Goal: Ask a question: Seek information or help from site administrators or community

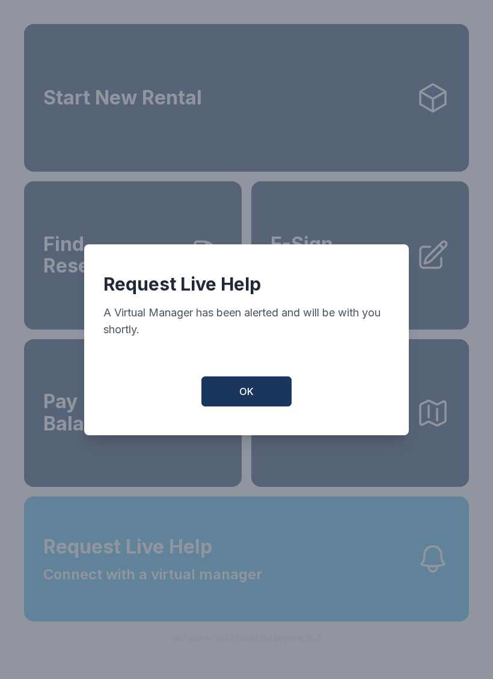
click at [249, 393] on span "OK" at bounding box center [246, 391] width 14 height 14
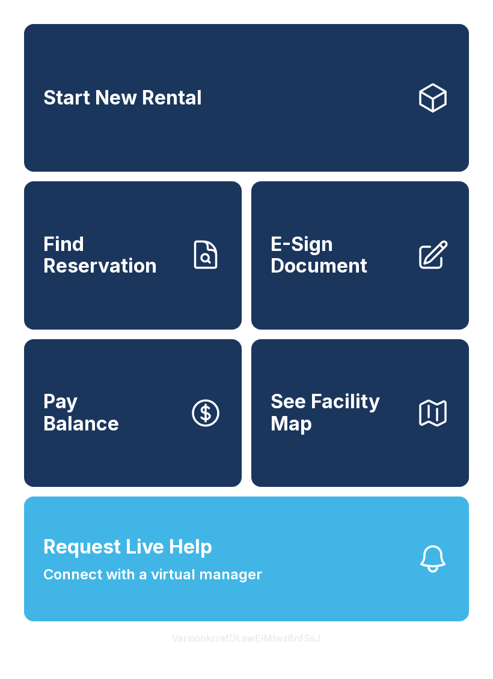
click at [166, 438] on button "Pay Balance" at bounding box center [132, 413] width 217 height 148
click at [350, 591] on button "Request Live Help Connect with a virtual manager" at bounding box center [246, 559] width 444 height 125
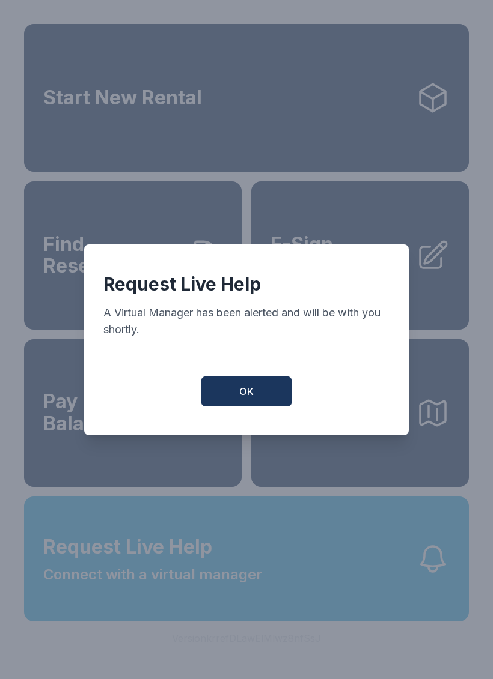
click at [216, 396] on button "OK" at bounding box center [246, 392] width 90 height 30
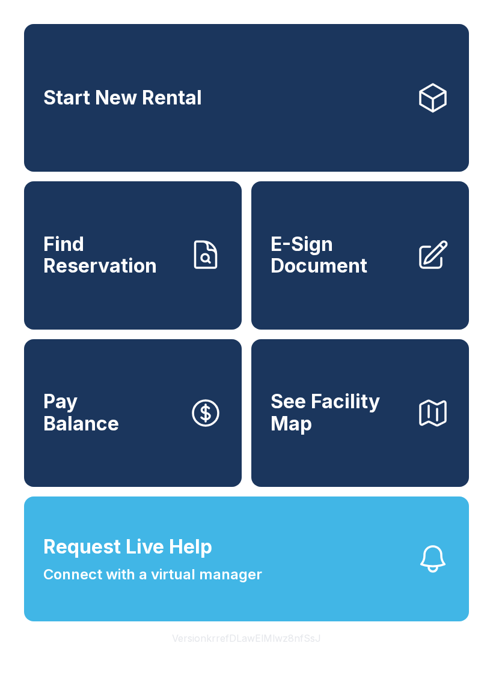
click at [64, 586] on span "Connect with a virtual manager" at bounding box center [152, 575] width 219 height 22
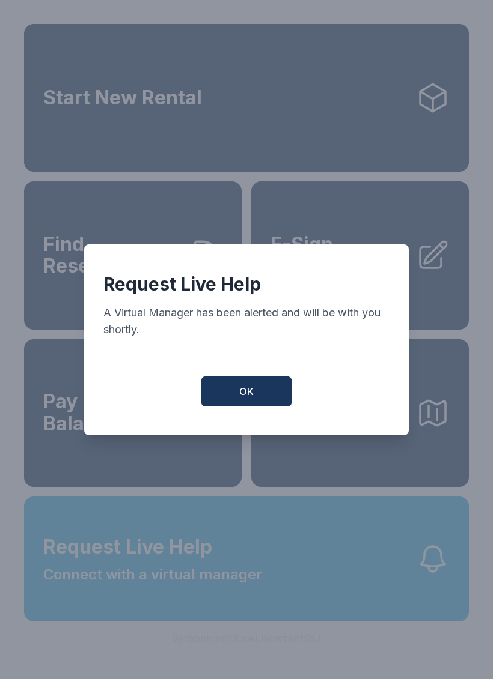
click at [229, 407] on button "OK" at bounding box center [246, 392] width 90 height 30
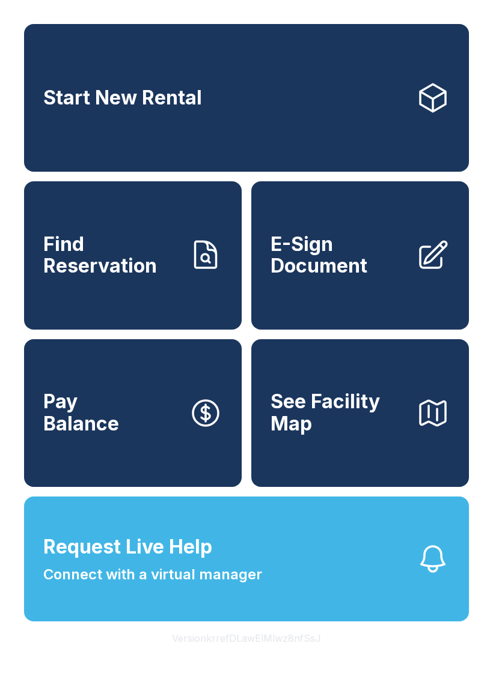
click at [76, 586] on span "Connect with a virtual manager" at bounding box center [152, 575] width 219 height 22
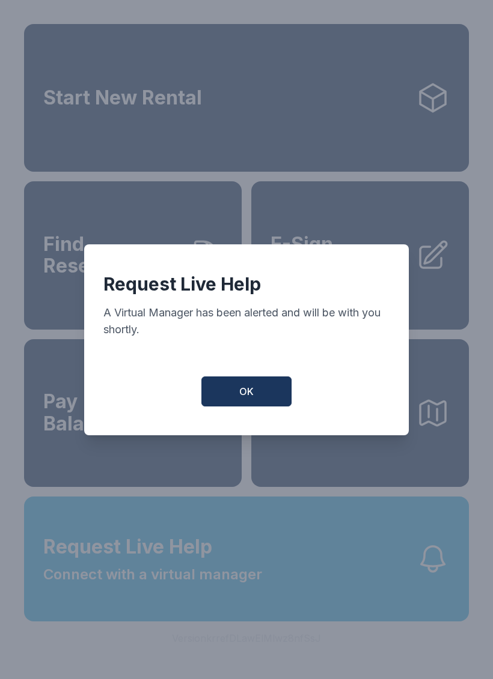
click at [225, 406] on button "OK" at bounding box center [246, 392] width 90 height 30
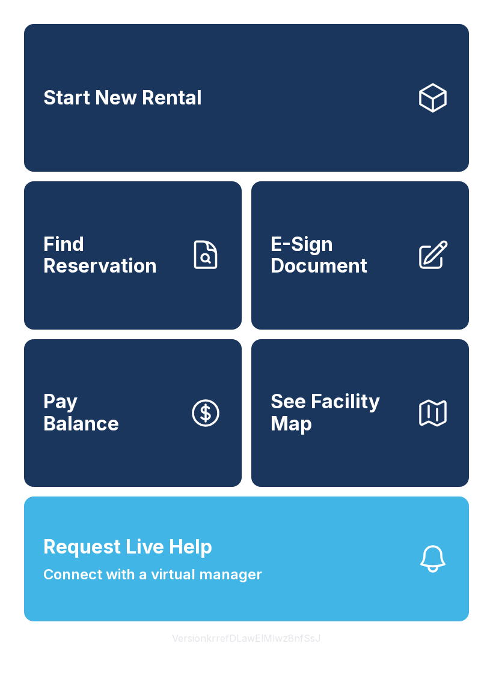
click at [424, 576] on icon "button" at bounding box center [433, 559] width 34 height 34
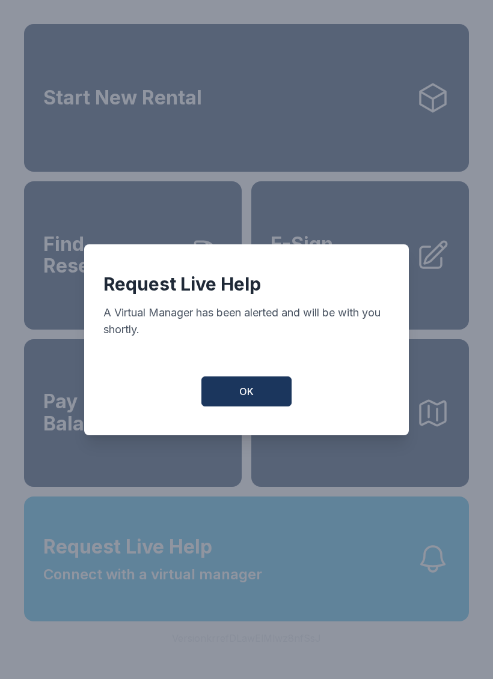
click at [221, 399] on button "OK" at bounding box center [246, 392] width 90 height 30
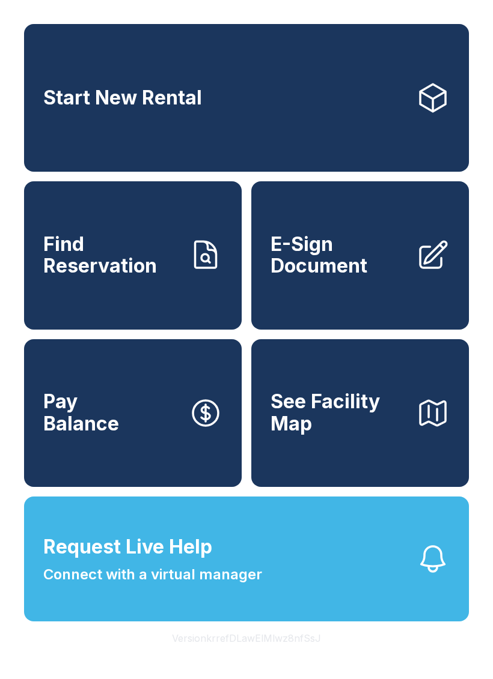
click at [48, 622] on button "Request Live Help Connect with a virtual manager" at bounding box center [246, 559] width 444 height 125
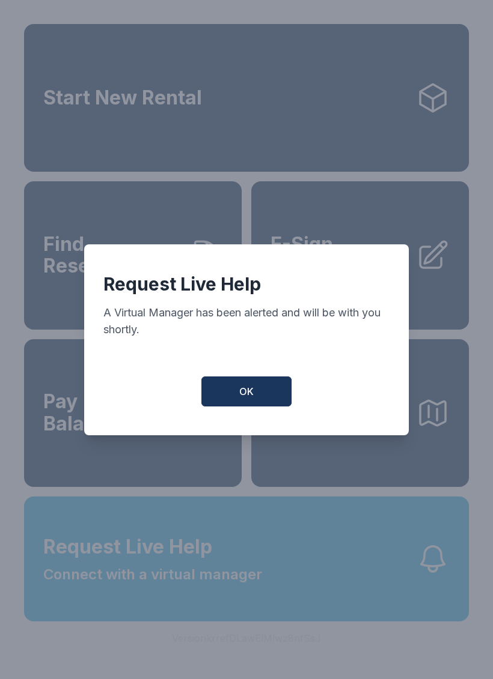
click at [218, 404] on button "OK" at bounding box center [246, 392] width 90 height 30
